Goal: Information Seeking & Learning: Learn about a topic

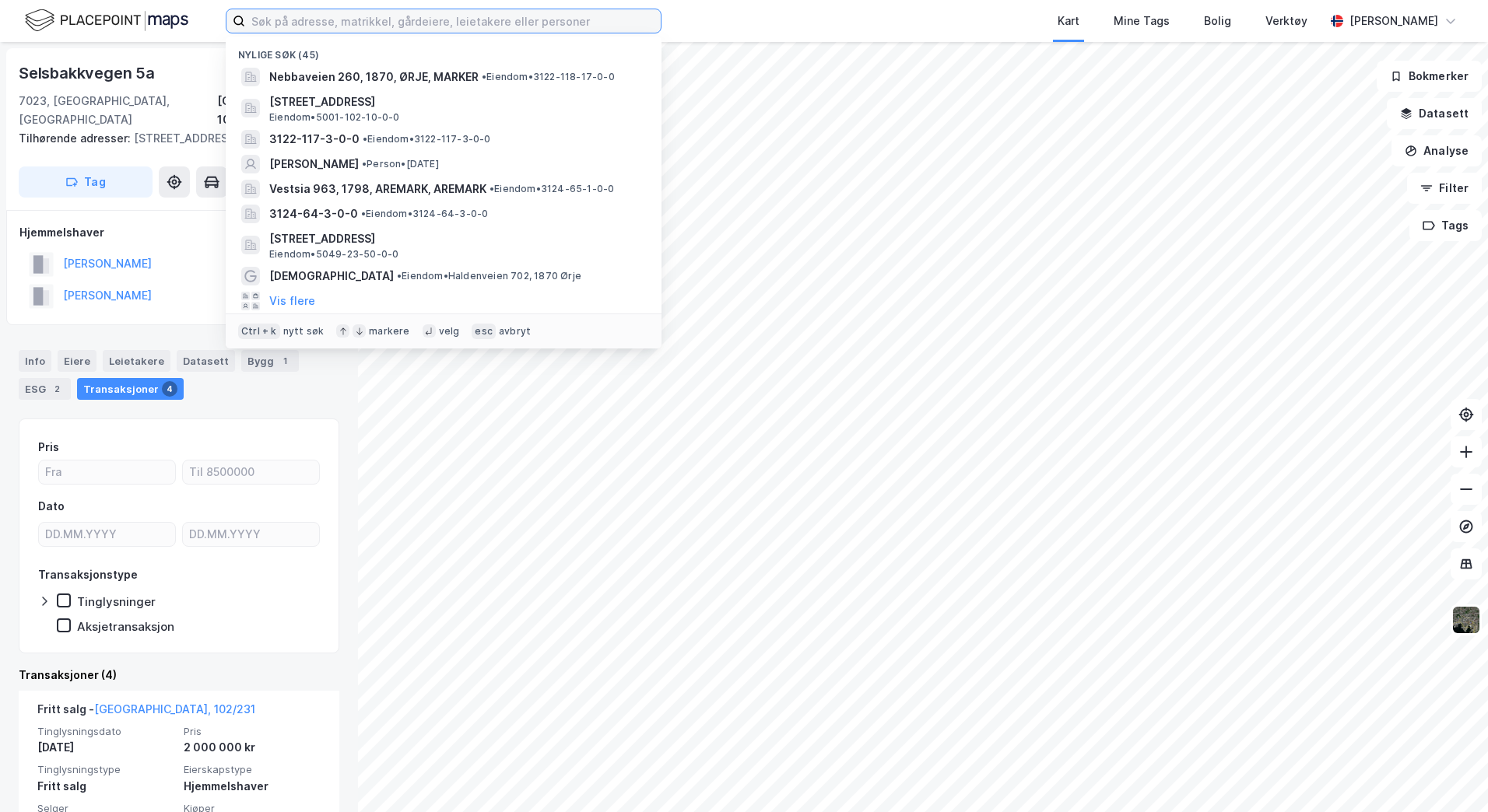
click at [423, 27] on input at bounding box center [452, 21] width 415 height 23
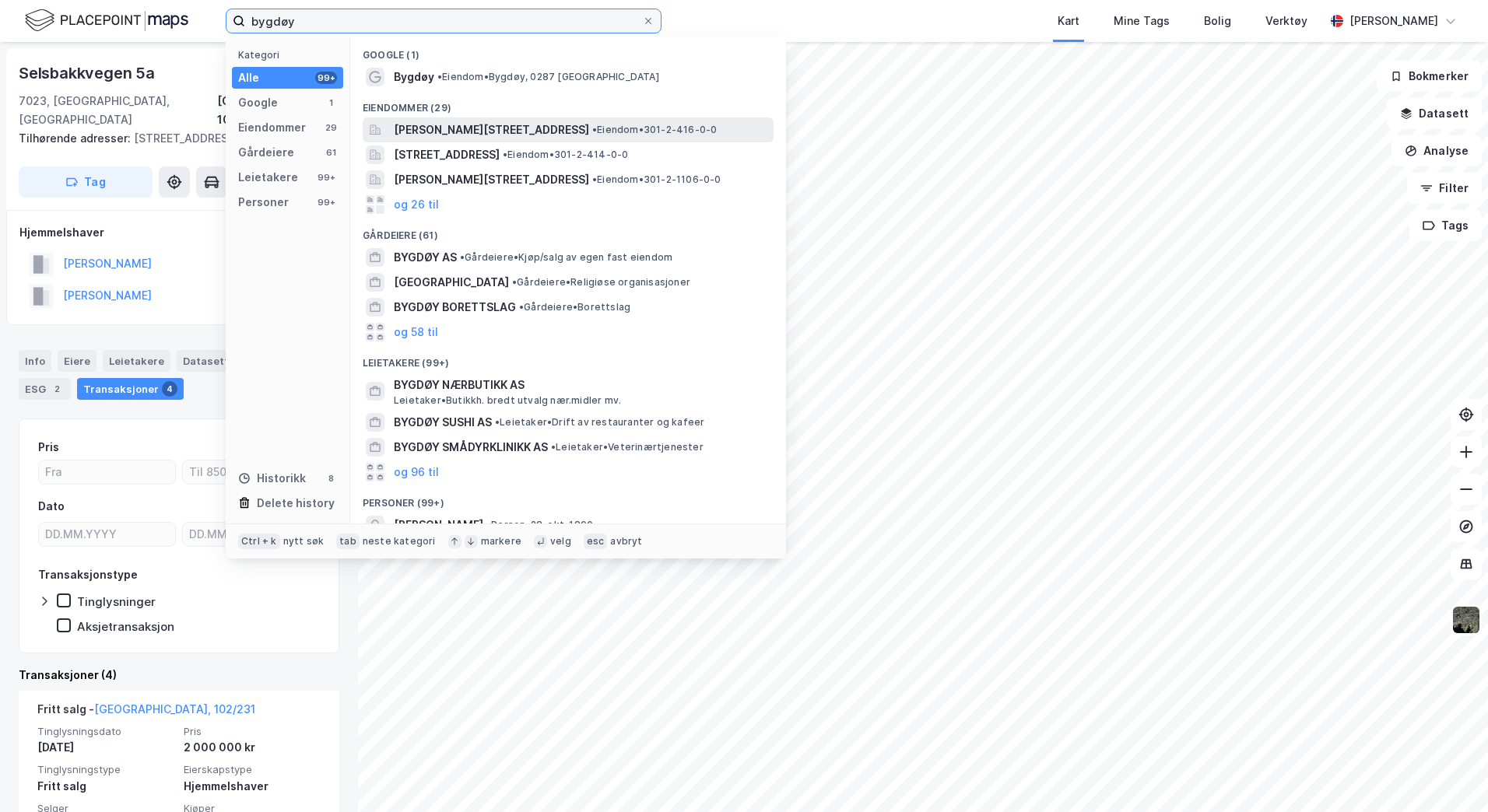
type input "bygdøy"
click at [424, 126] on span "[PERSON_NAME][STREET_ADDRESS]" at bounding box center [492, 130] width 195 height 19
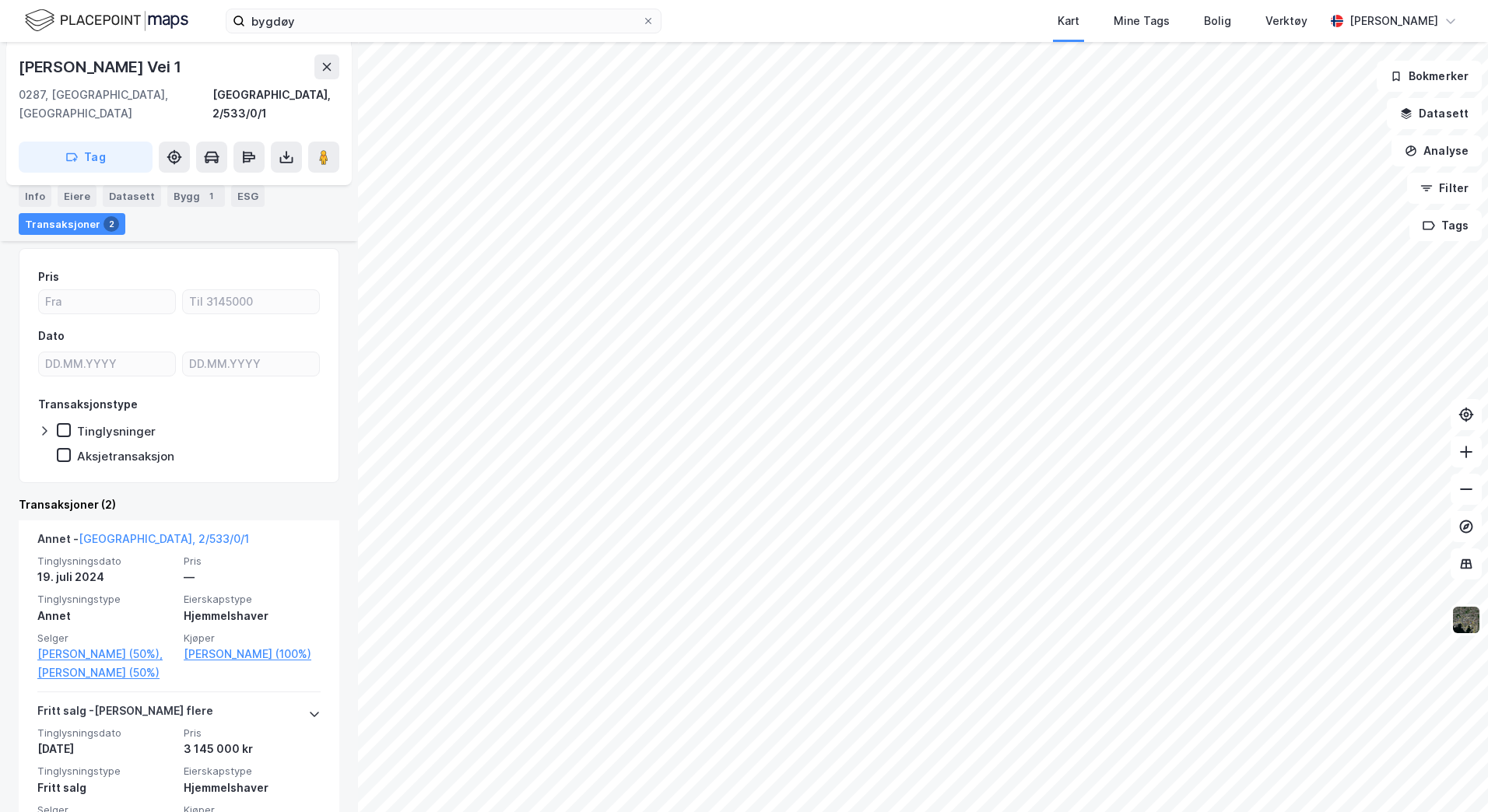
scroll to position [182, 0]
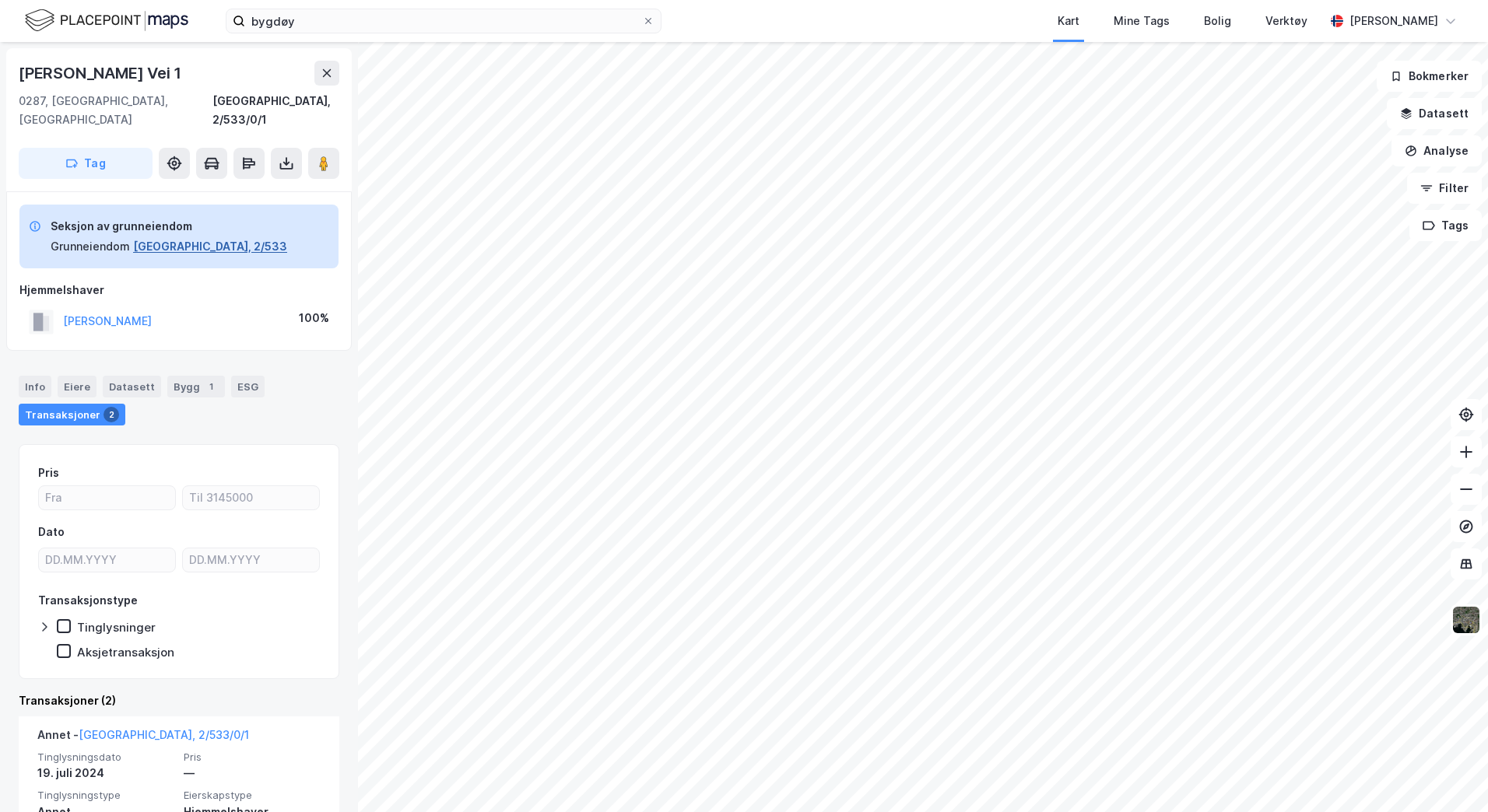
click at [169, 237] on button "[GEOGRAPHIC_DATA], 2/533" at bounding box center [210, 247] width 154 height 19
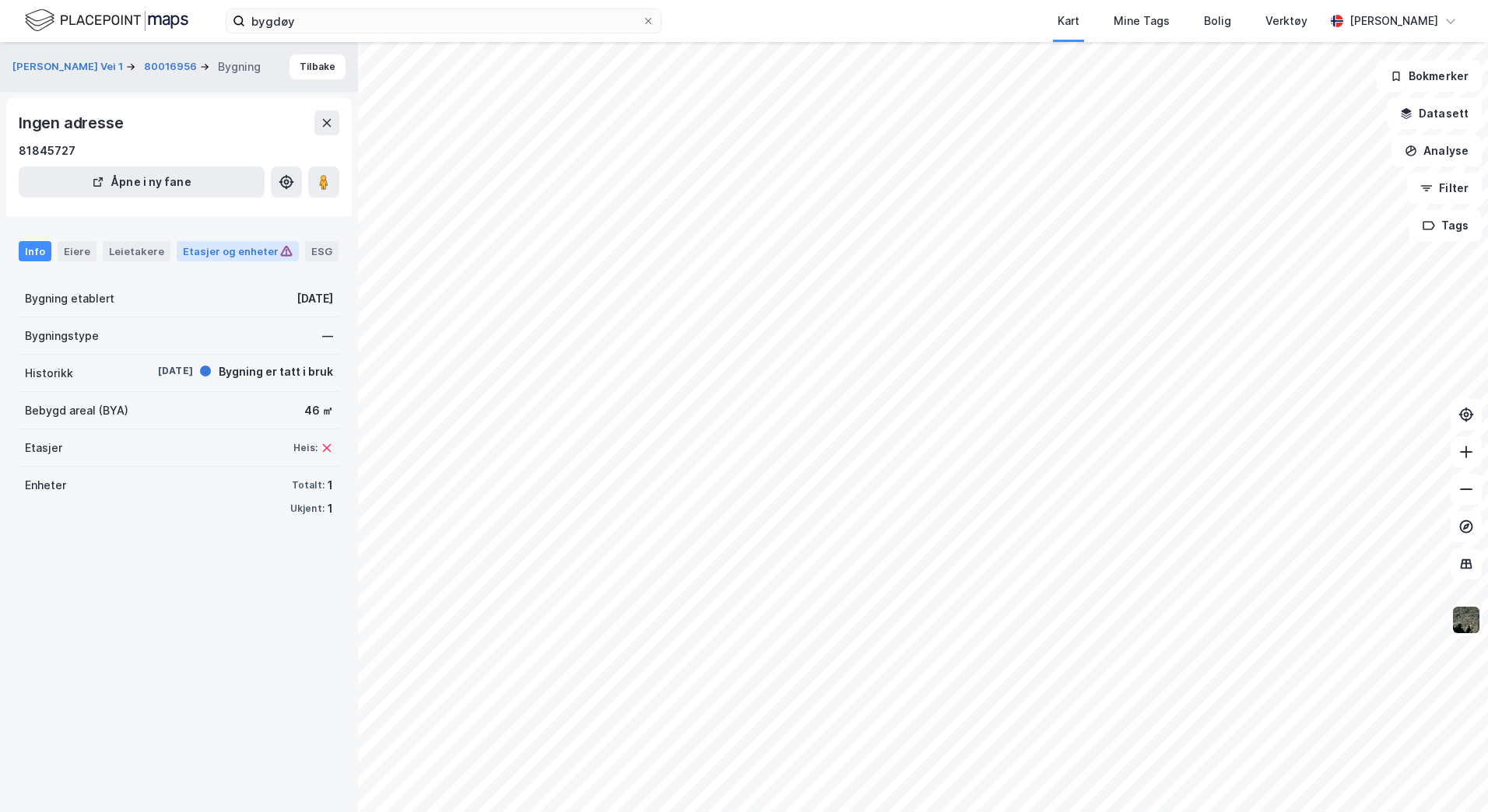
click at [217, 248] on div "Etasjer og enheter" at bounding box center [237, 251] width 110 height 14
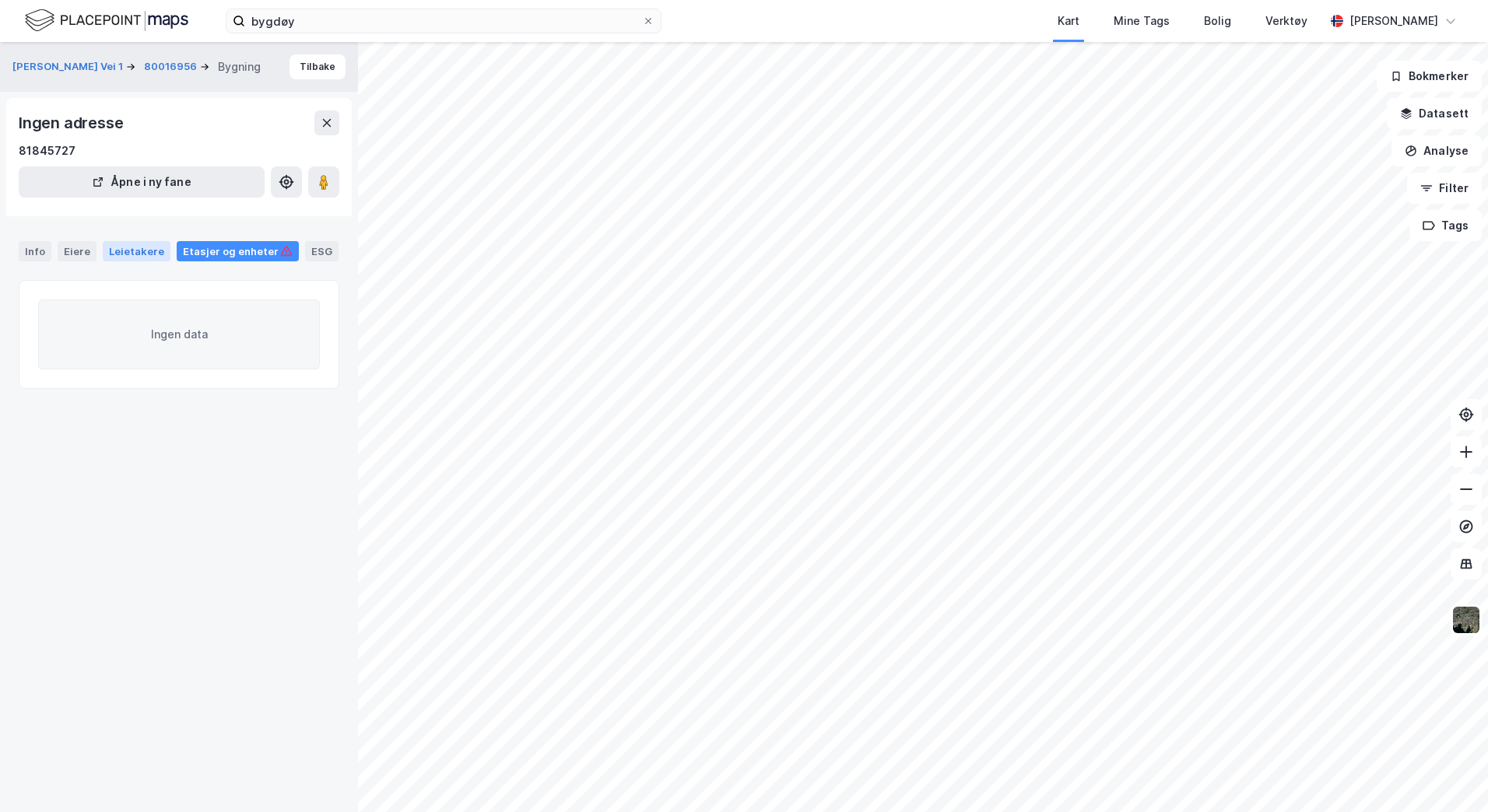
click at [140, 245] on div "Leietakere" at bounding box center [136, 252] width 68 height 21
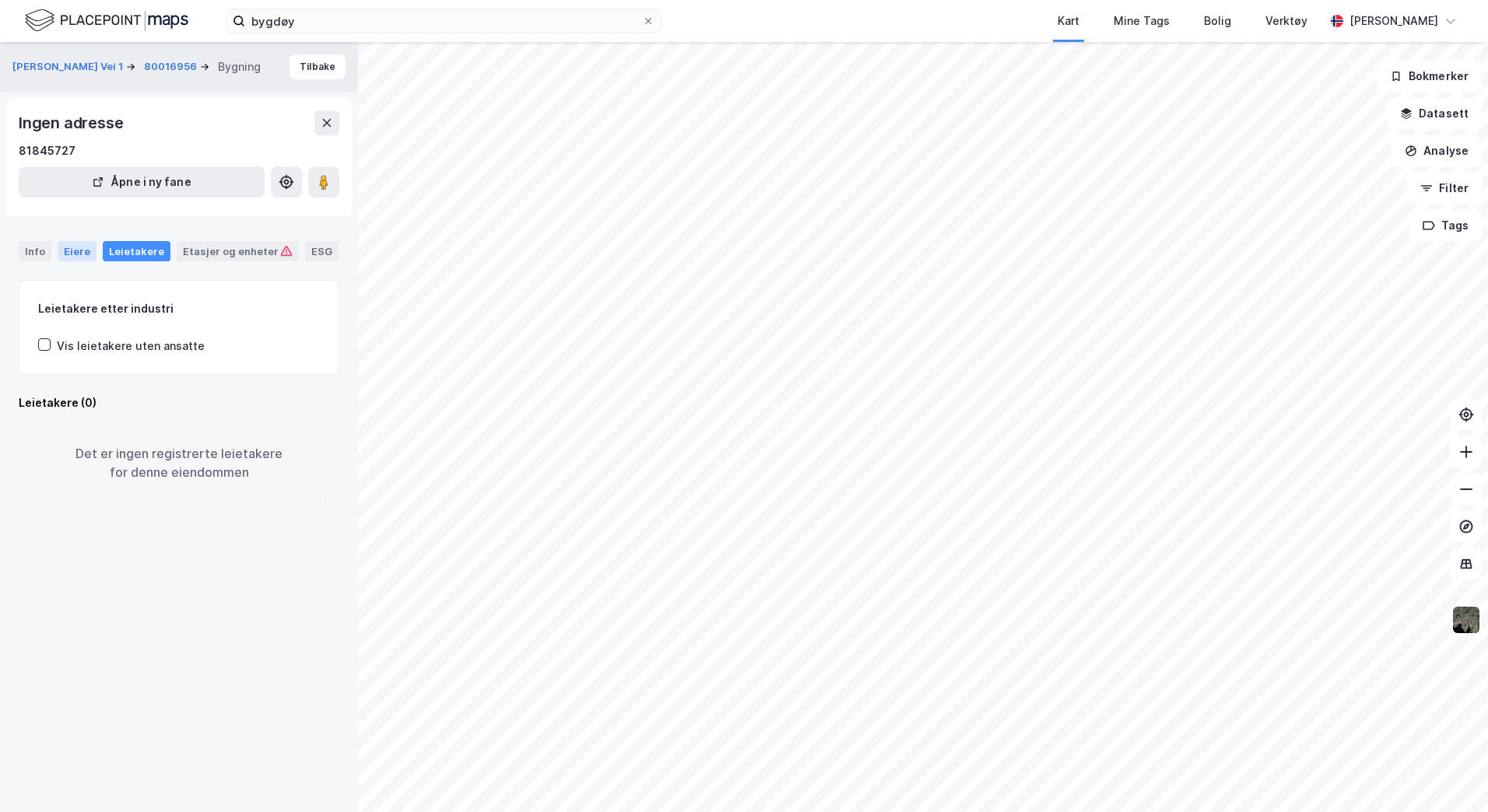
click at [83, 247] on div "Eiere" at bounding box center [76, 252] width 39 height 21
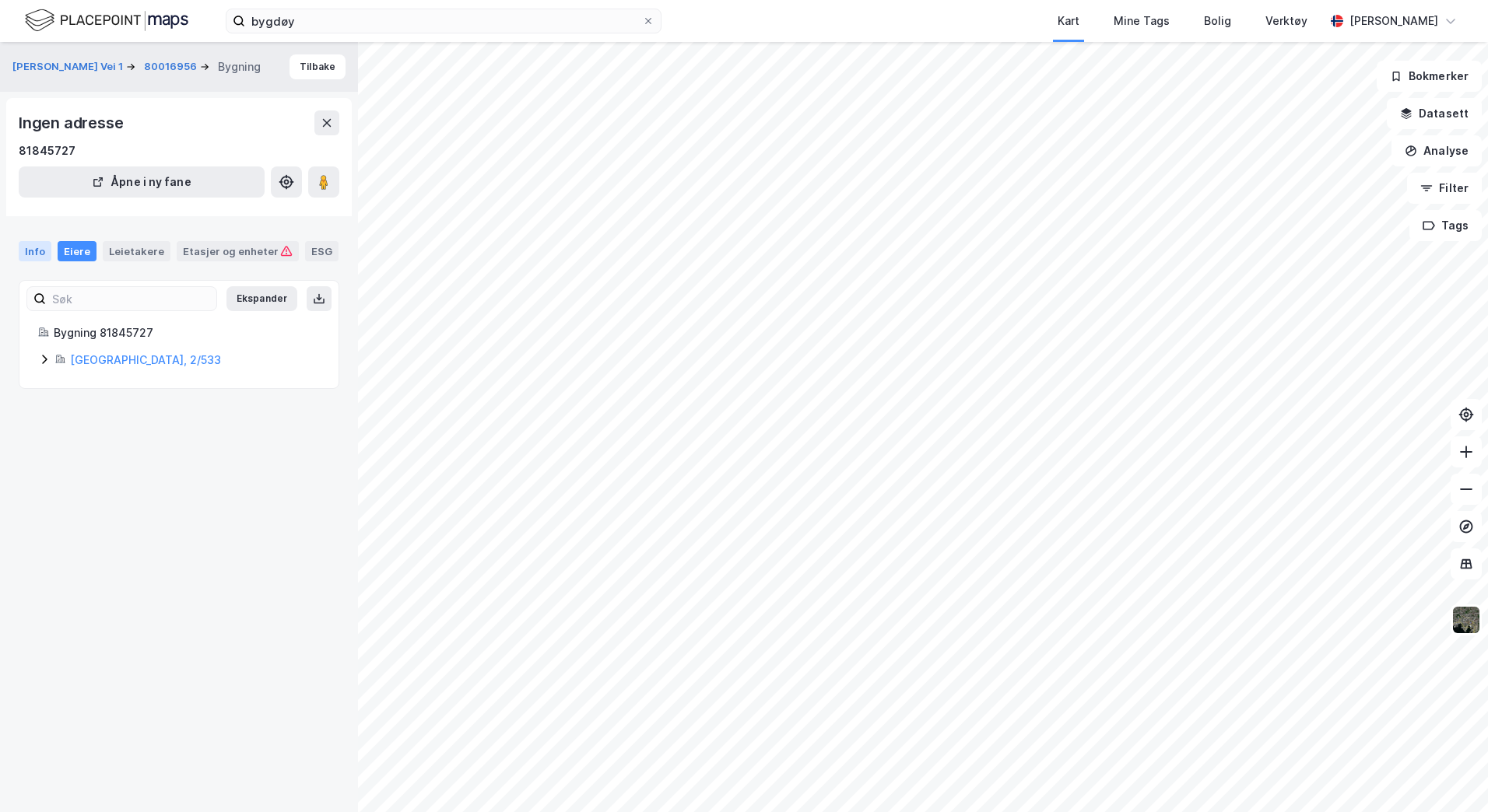
click at [26, 251] on div "Info" at bounding box center [35, 252] width 33 height 21
